Goal: Information Seeking & Learning: Learn about a topic

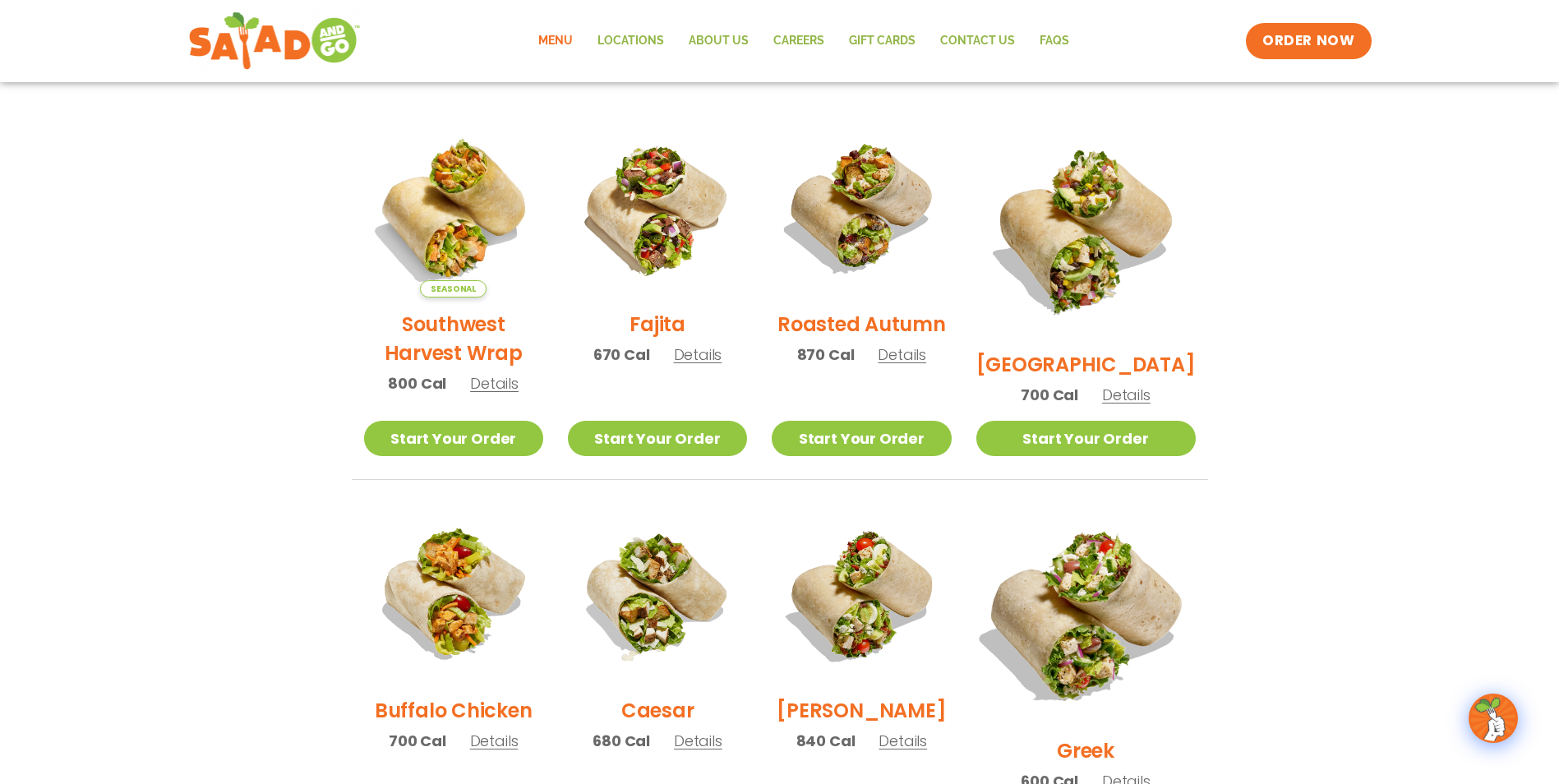
scroll to position [164, 0]
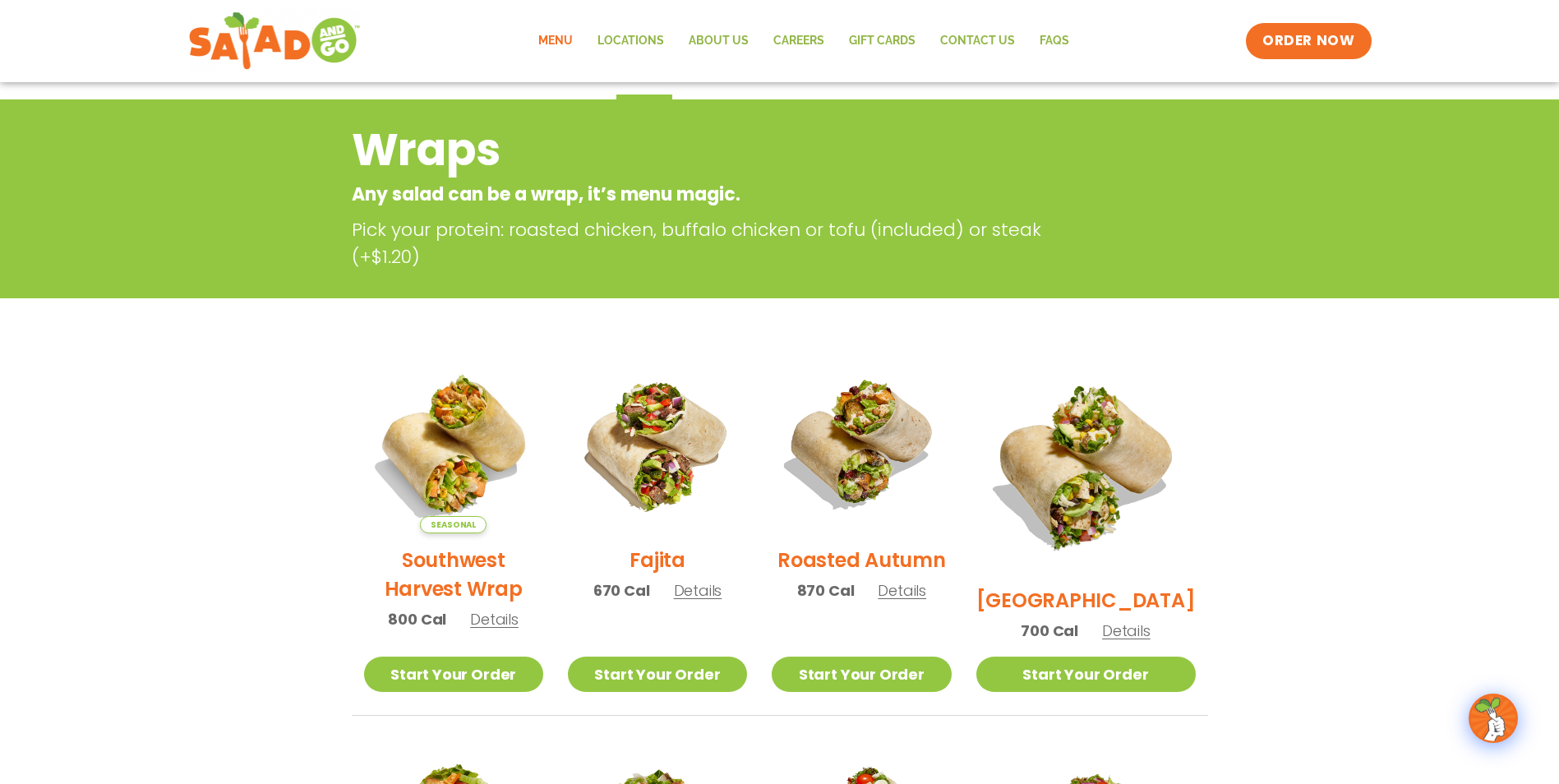
click at [564, 44] on link "Menu" at bounding box center [556, 41] width 59 height 38
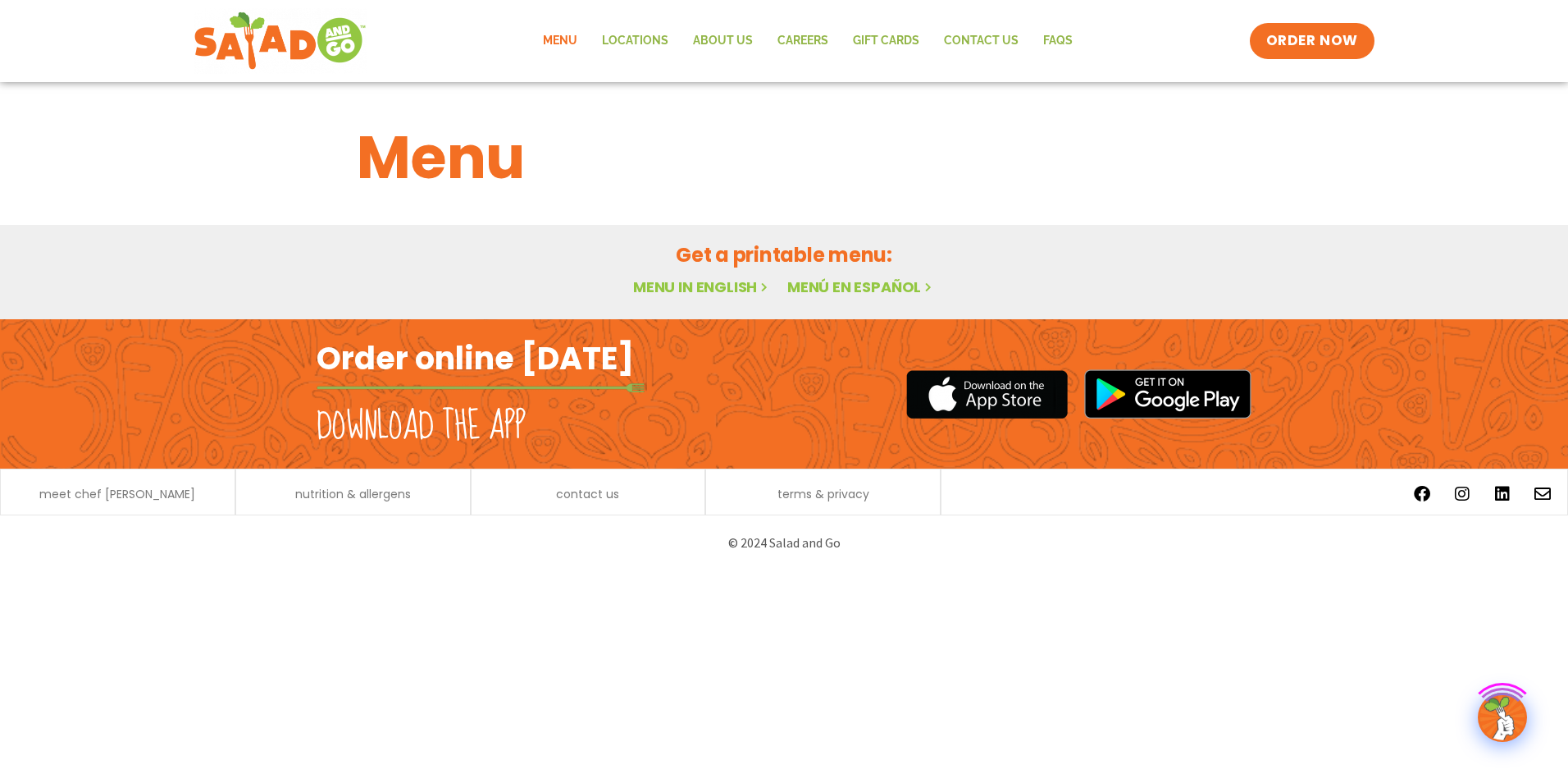
click at [681, 290] on link "Menu in English" at bounding box center [702, 286] width 138 height 21
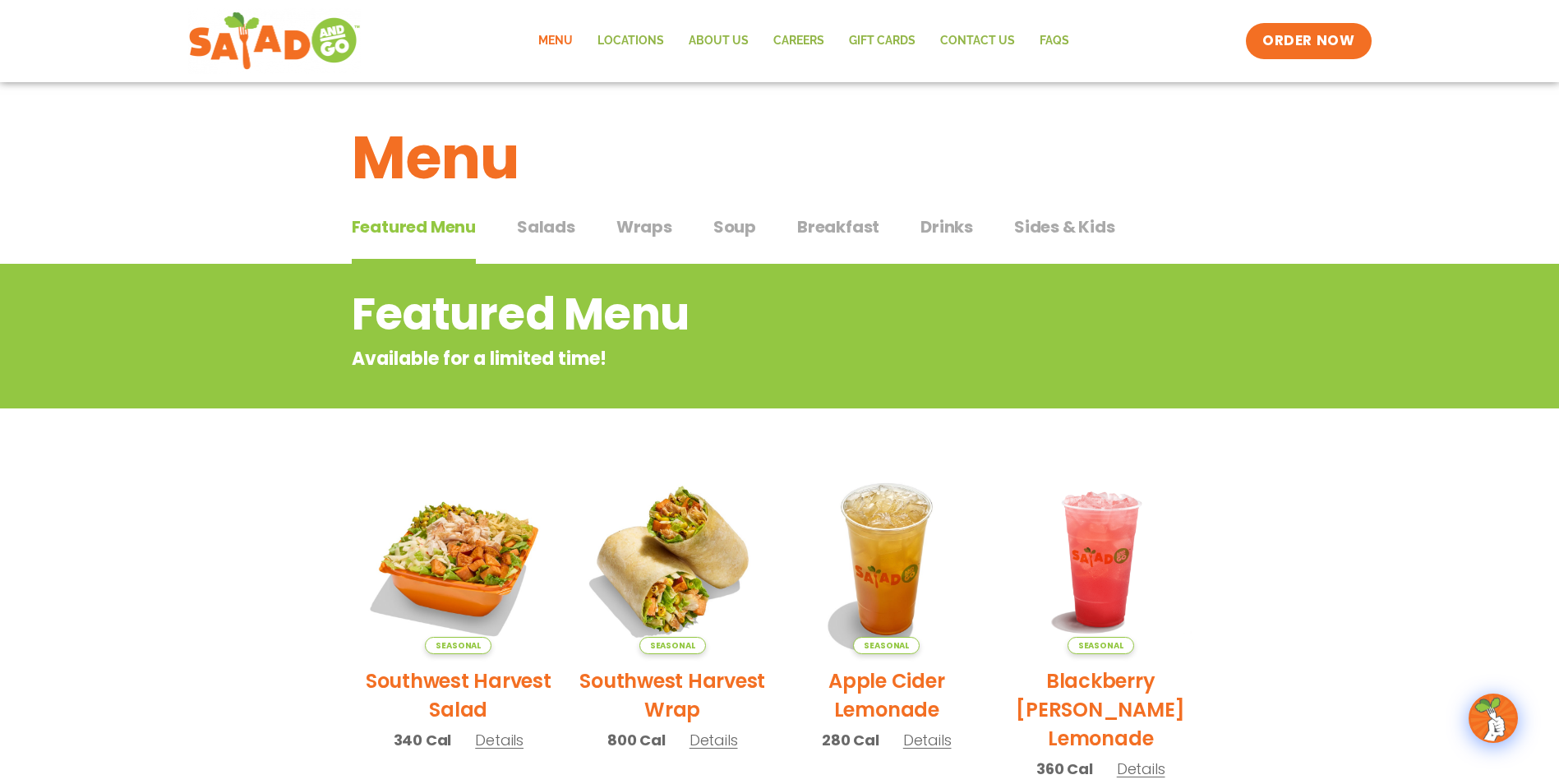
click at [732, 227] on span "Soup" at bounding box center [734, 226] width 43 height 25
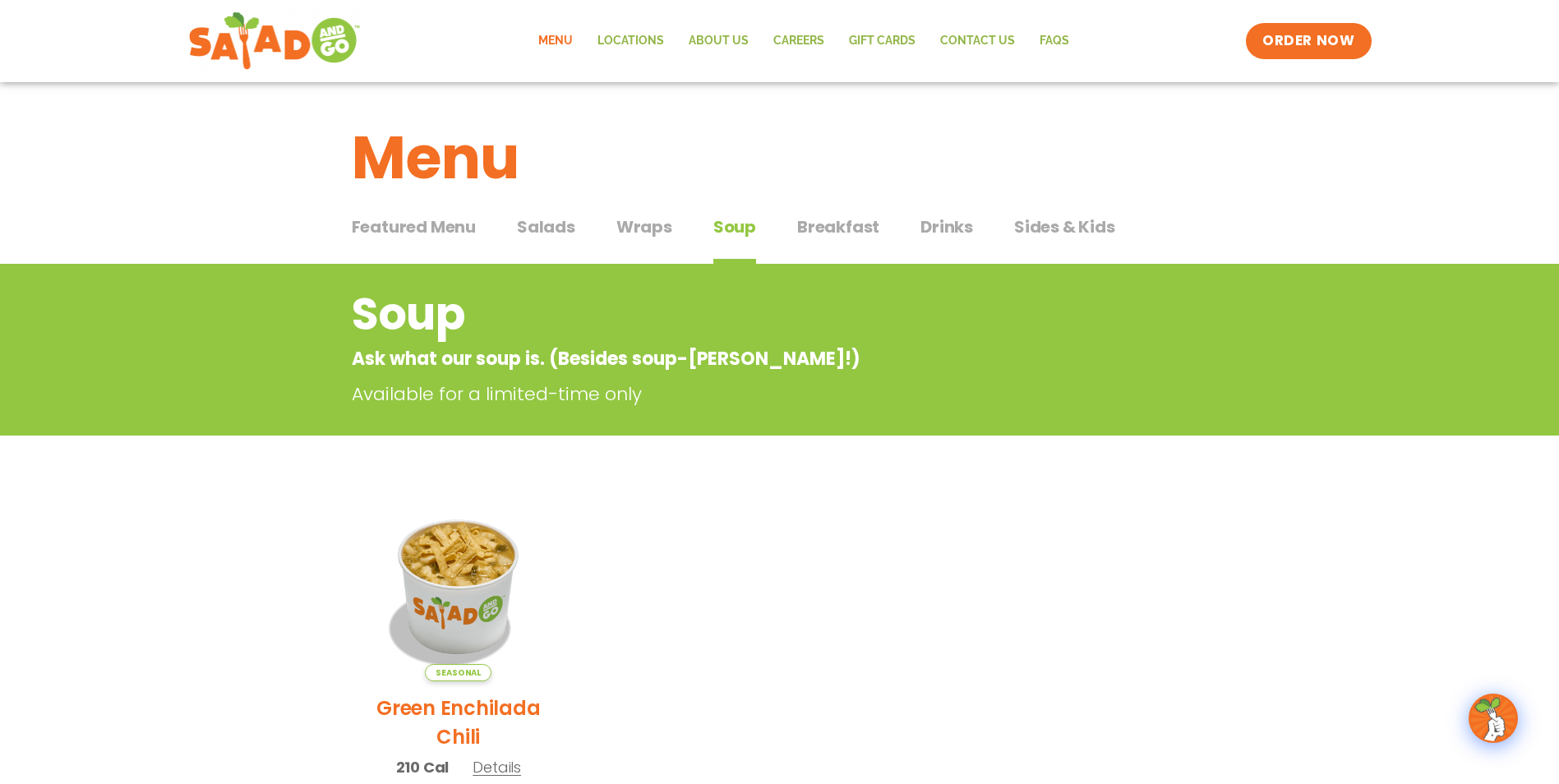
click at [859, 227] on span "Breakfast" at bounding box center [838, 226] width 82 height 25
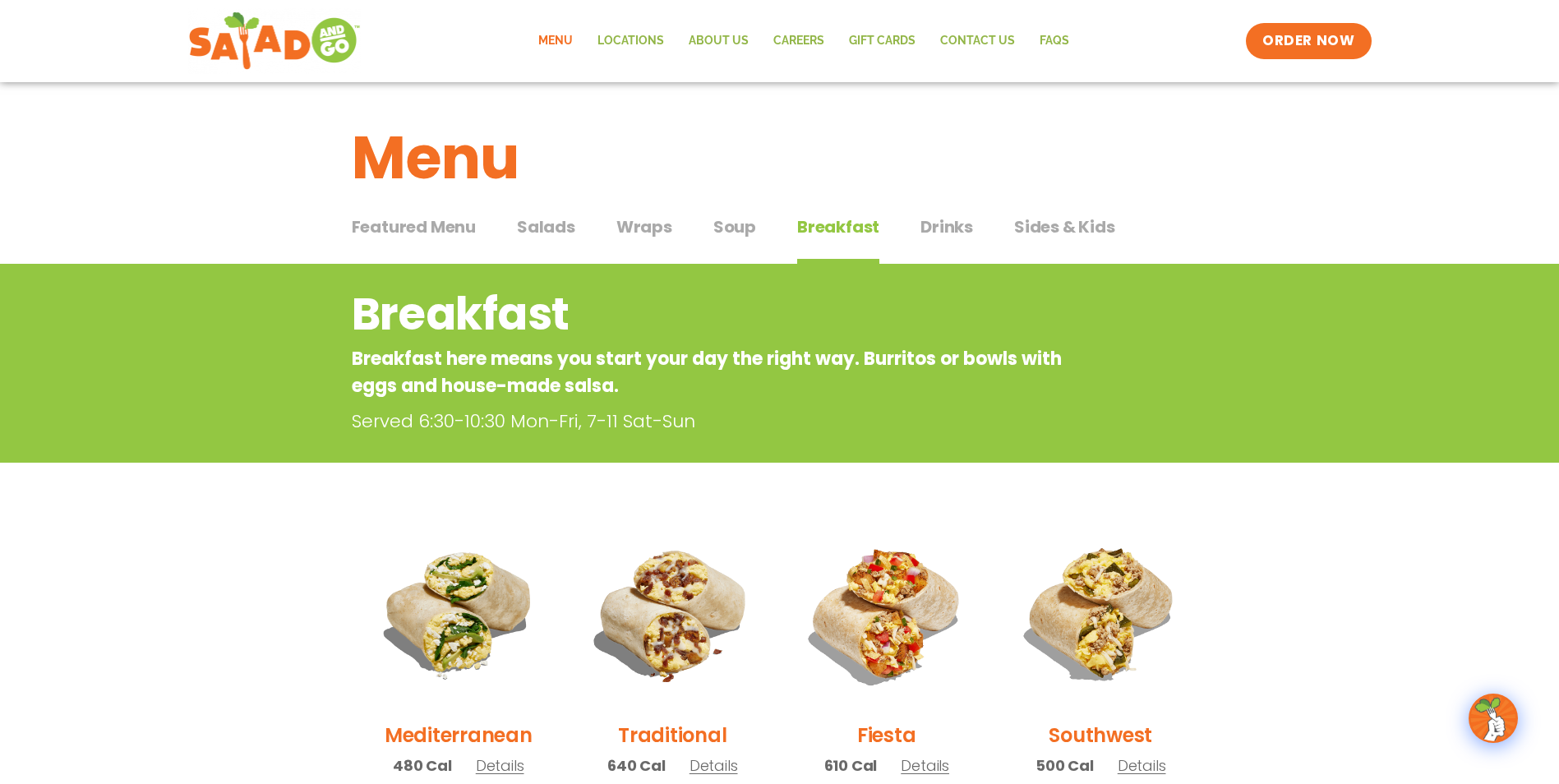
click at [936, 226] on span "Drinks" at bounding box center [947, 226] width 52 height 25
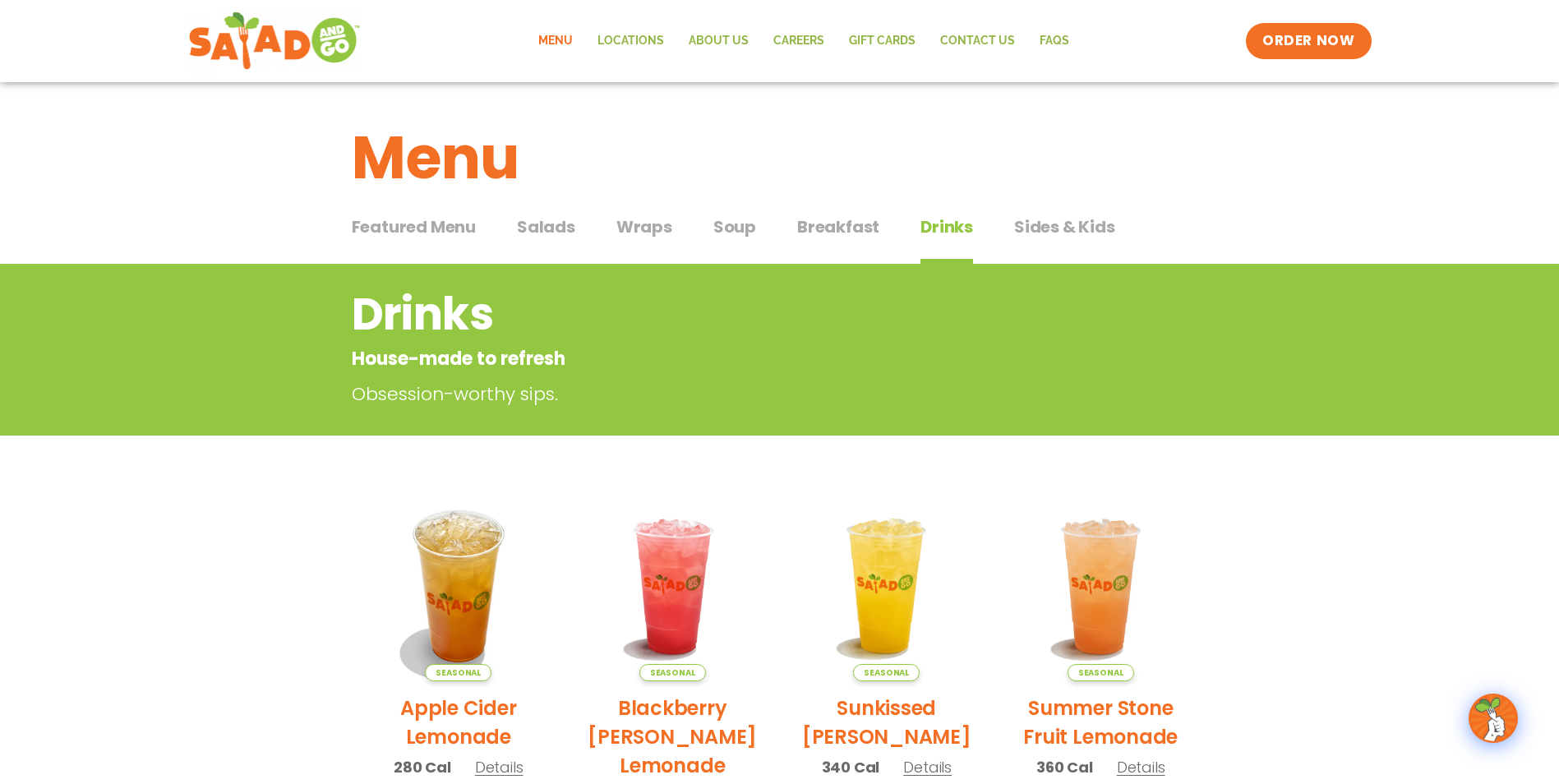
click at [1044, 233] on span "Sides & Kids" at bounding box center [1064, 226] width 101 height 25
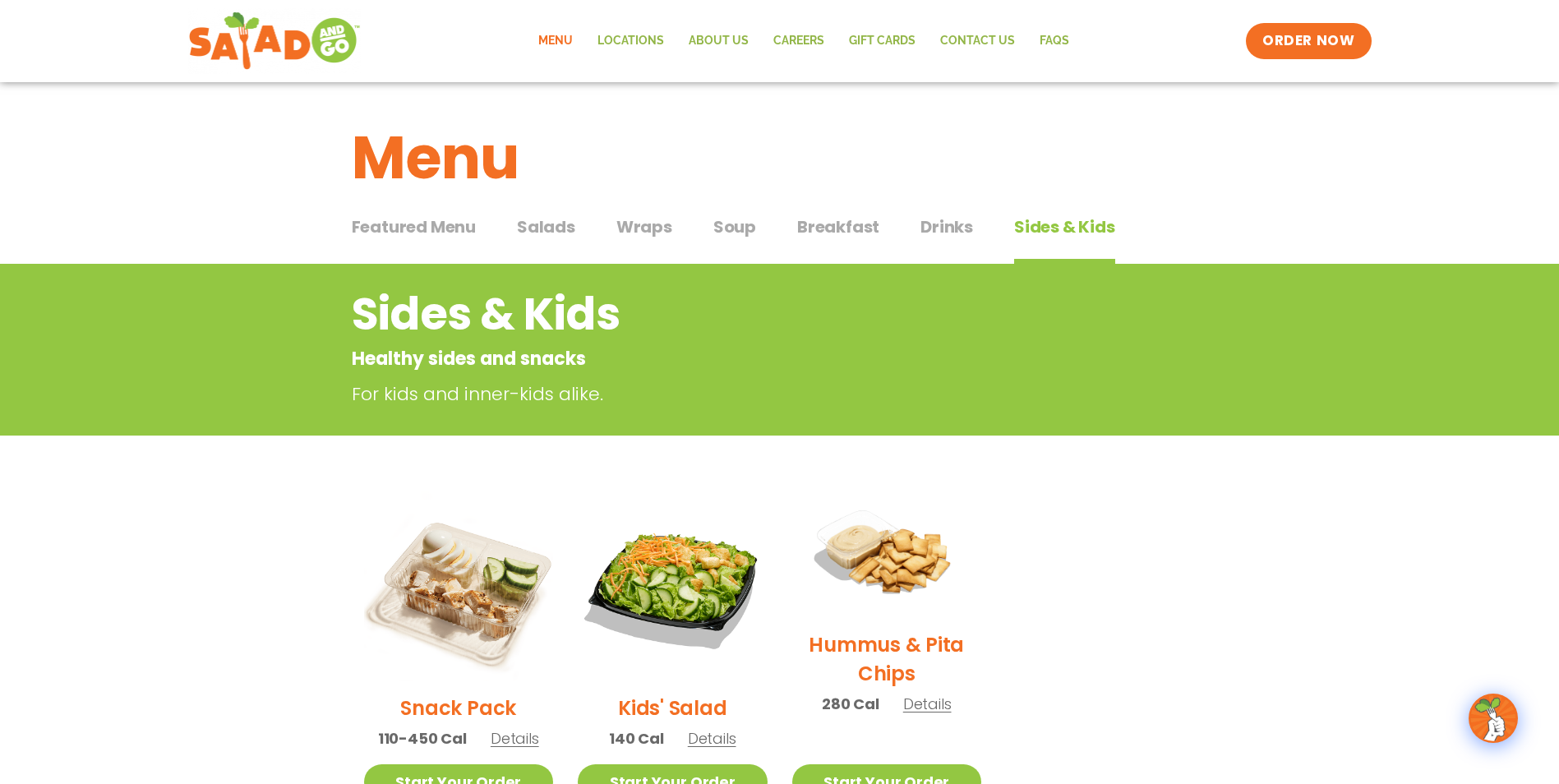
click at [838, 221] on span "Breakfast" at bounding box center [838, 226] width 82 height 25
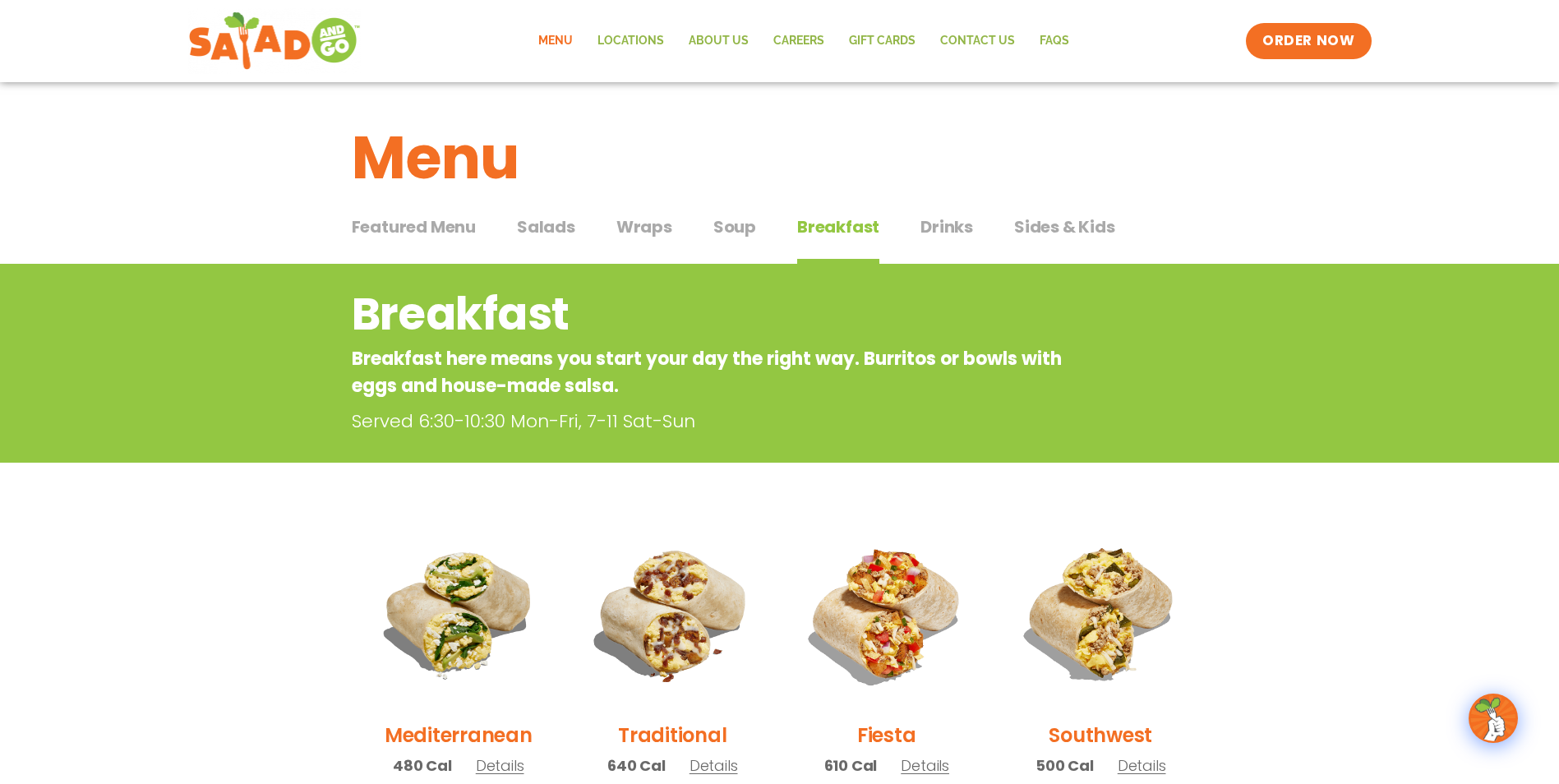
drag, startPoint x: 771, startPoint y: 226, endPoint x: 747, endPoint y: 228, distance: 24.1
click at [766, 227] on div "Featured Menu Featured Menu Salads Salads Wraps Wraps Soup Soup Breakfast Break…" at bounding box center [780, 236] width 857 height 56
click at [545, 219] on span "Salads" at bounding box center [546, 226] width 58 height 25
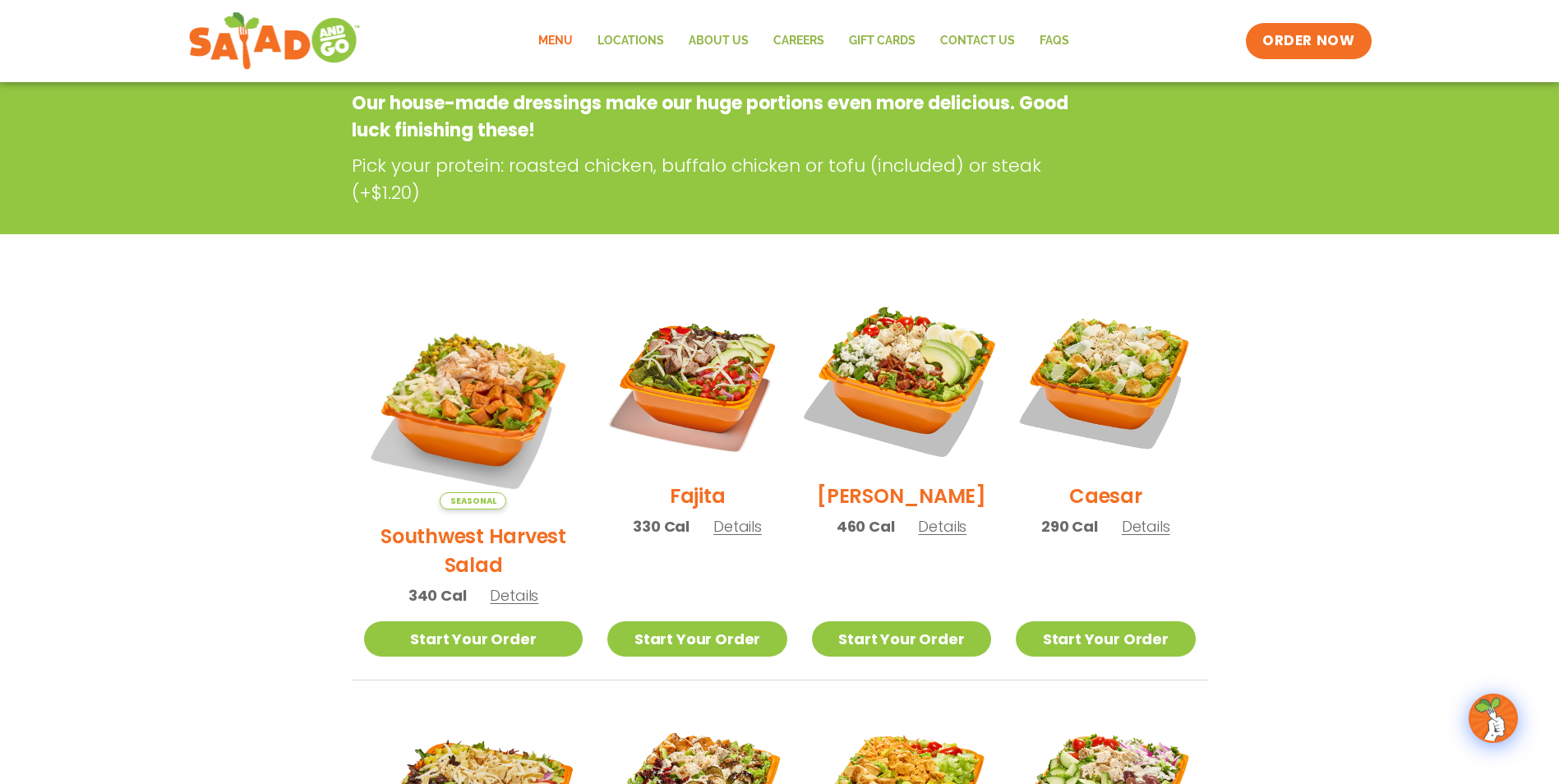
scroll to position [410, 0]
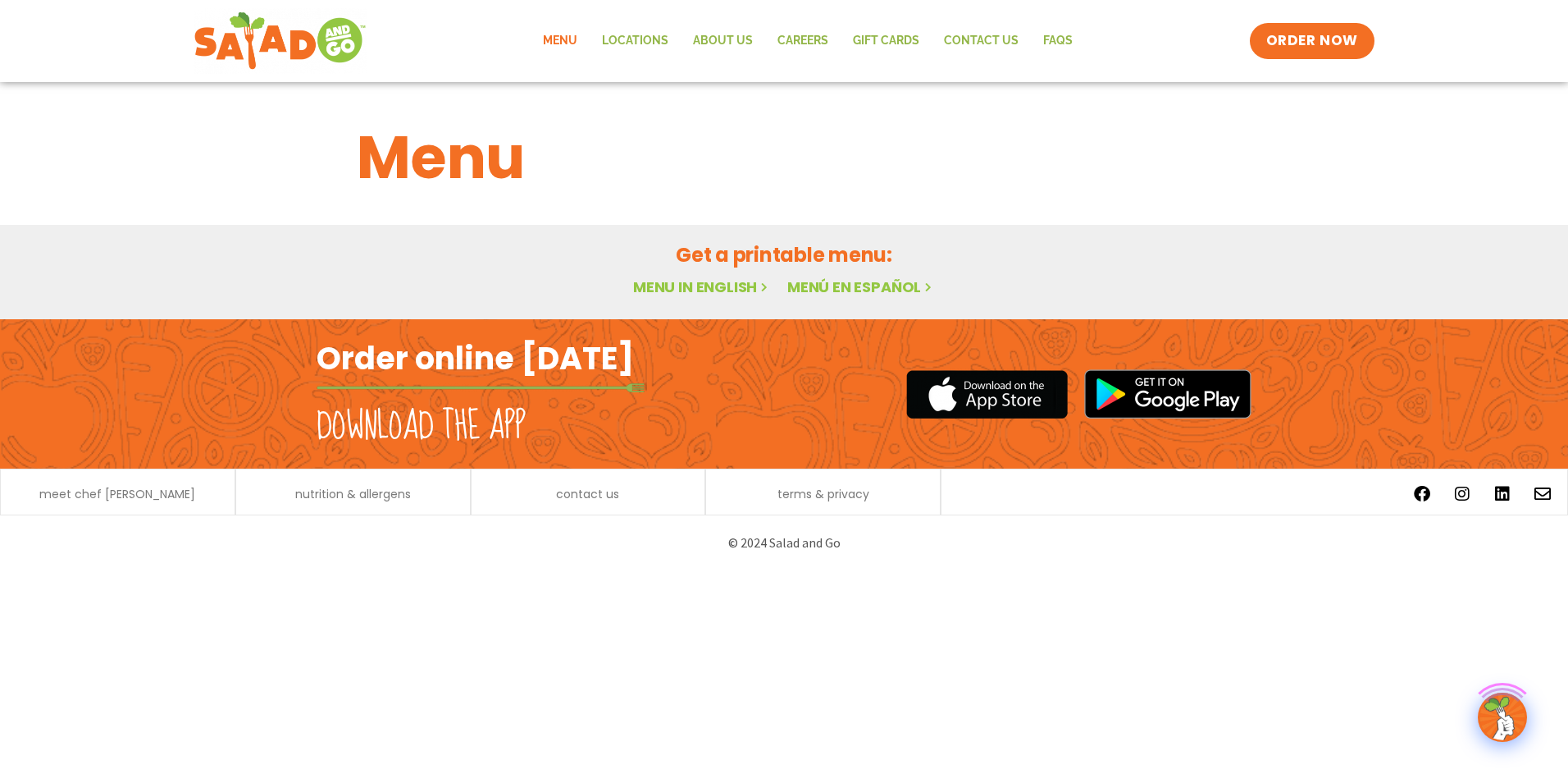
click at [711, 280] on link "Menu in English" at bounding box center [702, 286] width 138 height 21
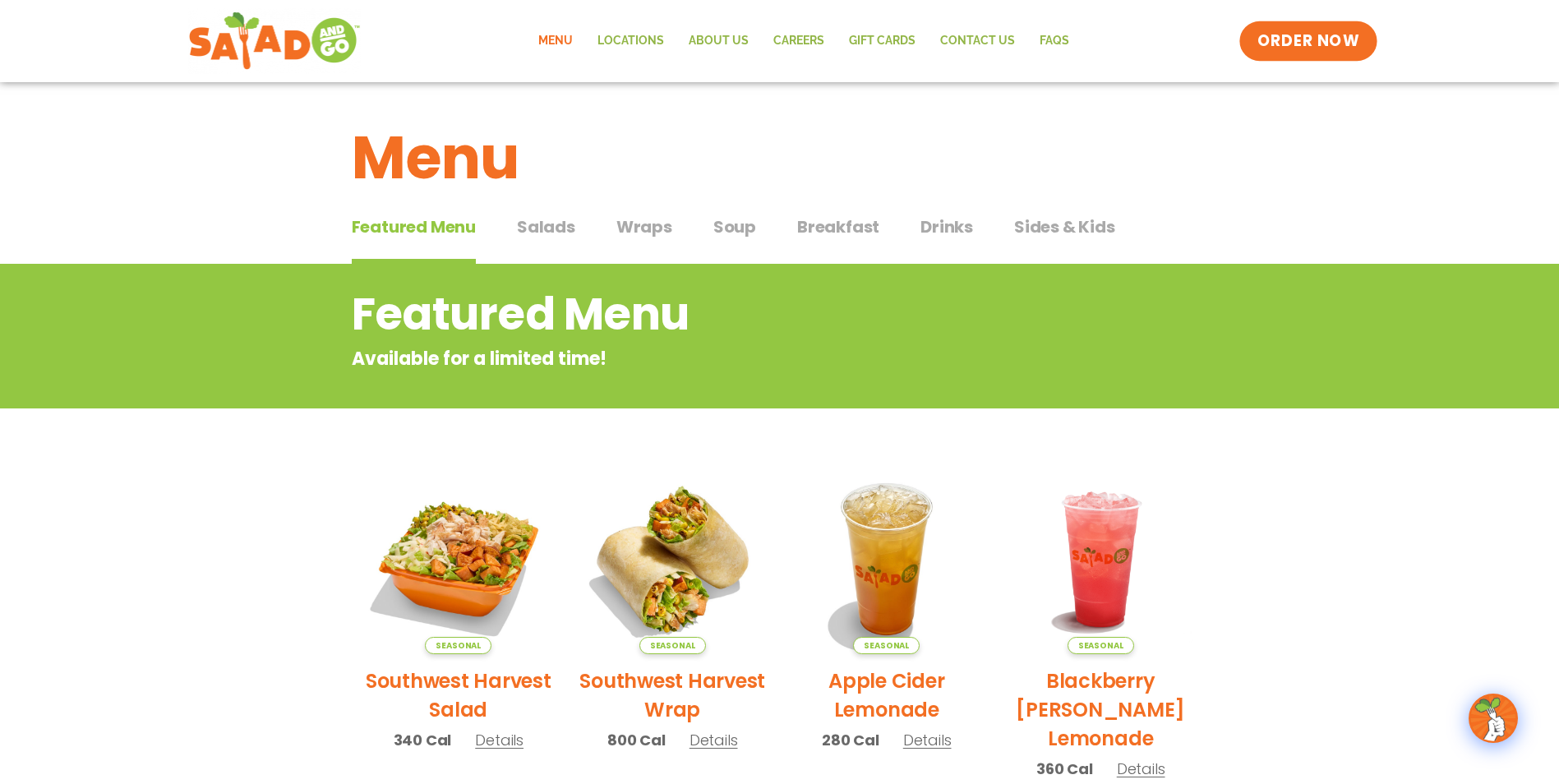
click at [1290, 48] on span "ORDER NOW" at bounding box center [1308, 42] width 102 height 22
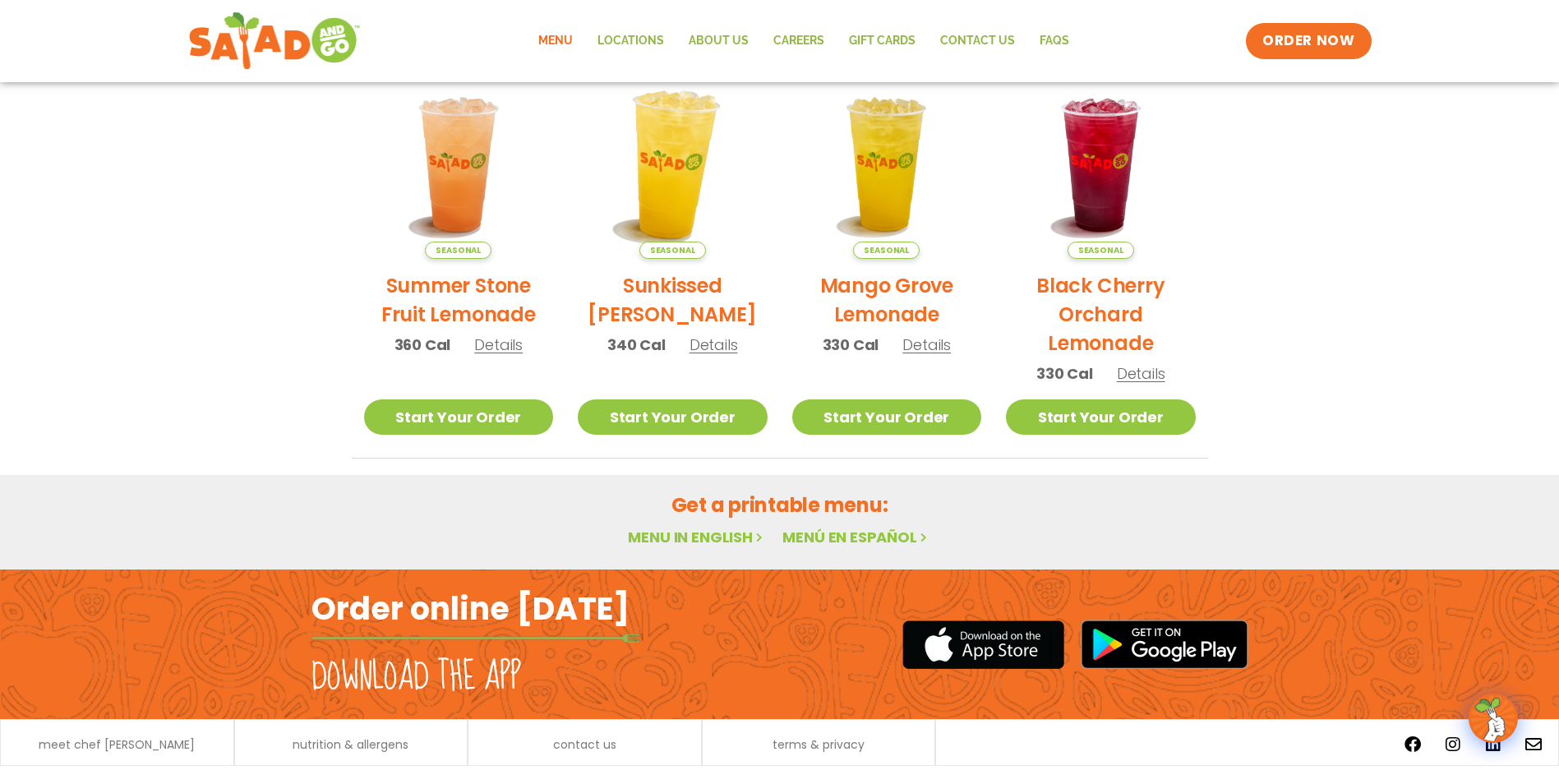
scroll to position [845, 0]
